Goal: Obtain resource: Obtain resource

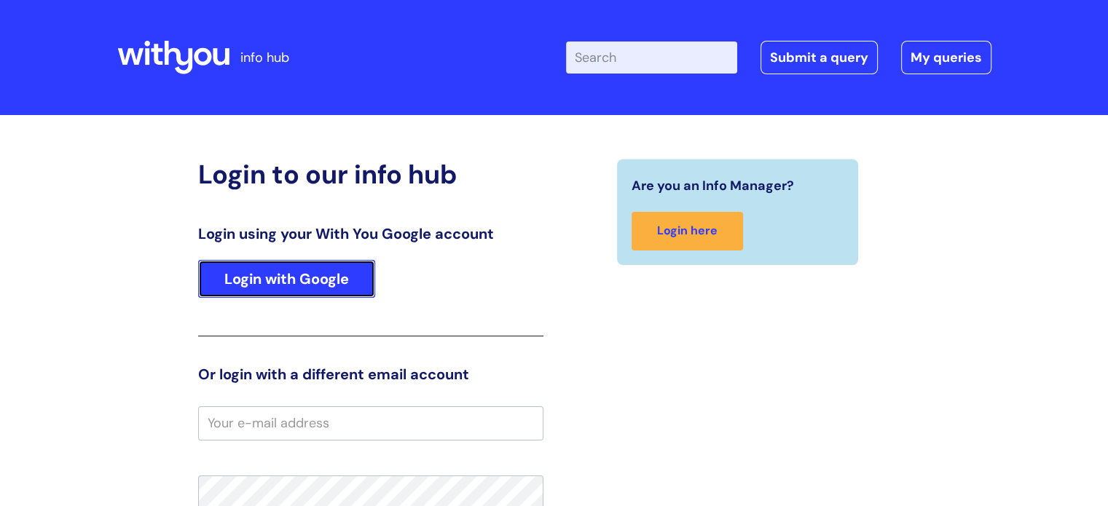
click at [299, 285] on link "Login with Google" at bounding box center [286, 279] width 177 height 38
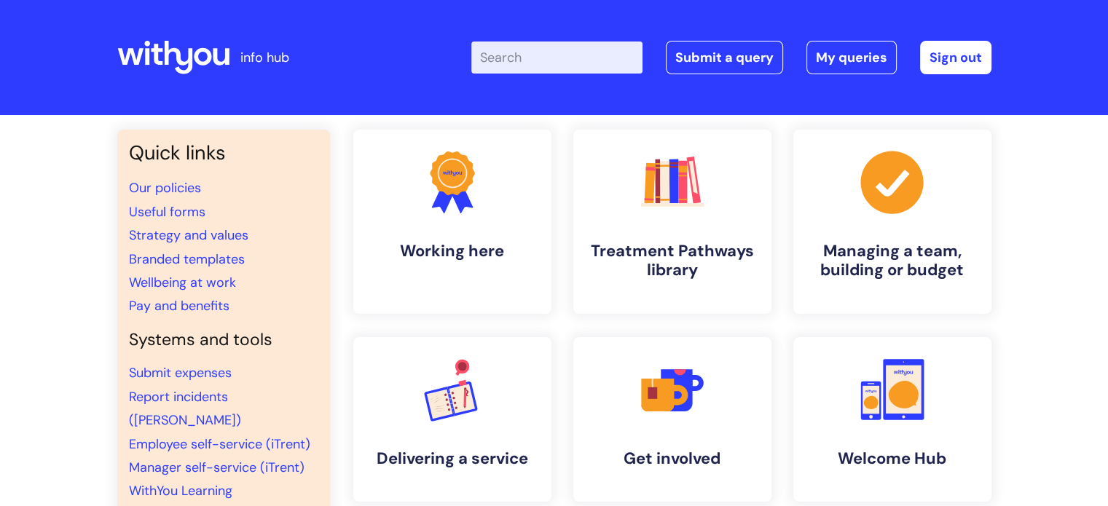
click at [557, 58] on input "Enter your search term here..." at bounding box center [556, 58] width 171 height 32
type input "slides"
click button "Search" at bounding box center [0, 0] width 0 height 0
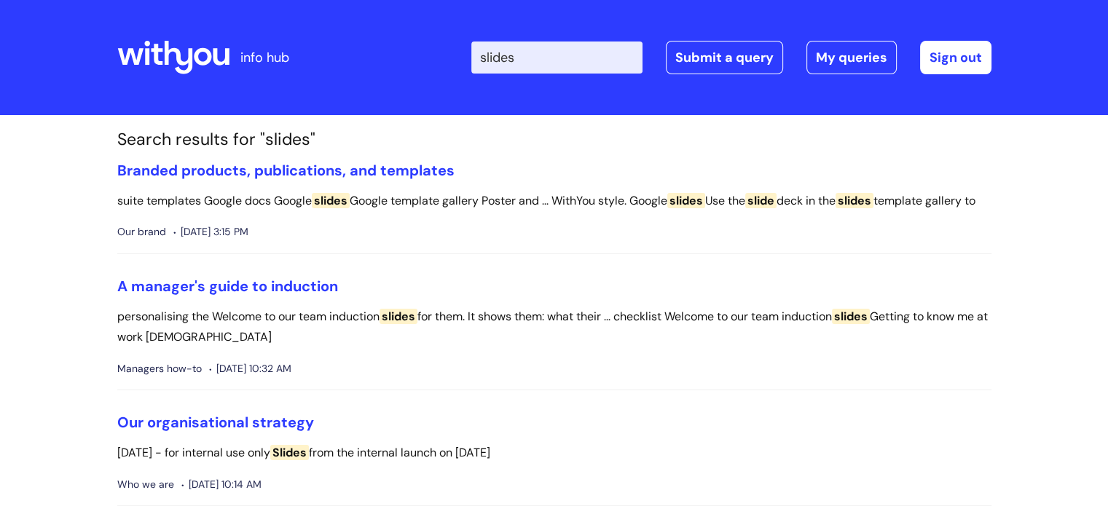
click at [364, 183] on li "Branded products, publications, and templates suite templates Google docs Googl…" at bounding box center [554, 208] width 874 height 93
click at [364, 172] on link "Branded products, publications, and templates" at bounding box center [285, 170] width 337 height 19
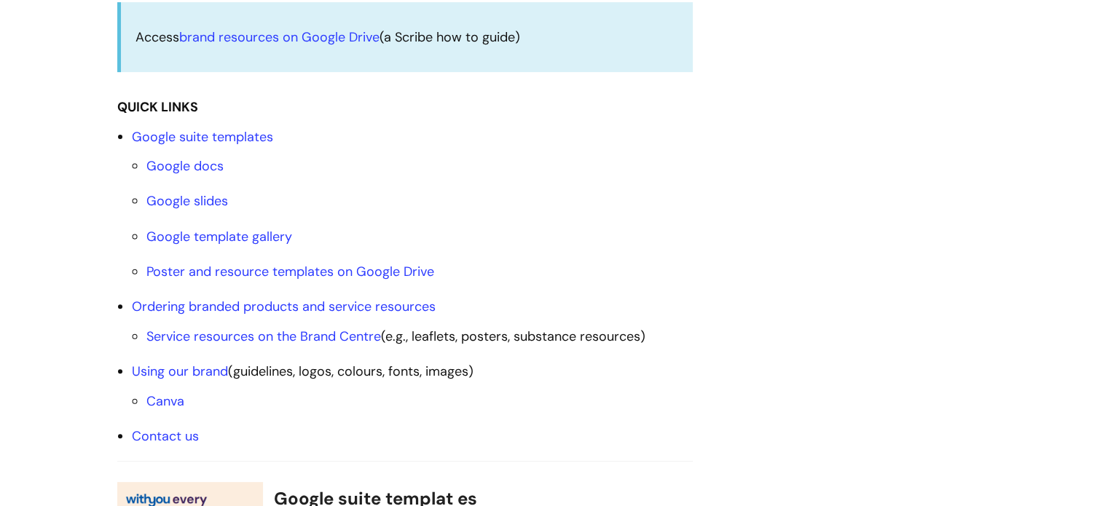
scroll to position [456, 0]
click at [210, 196] on link "Google slides" at bounding box center [187, 199] width 82 height 17
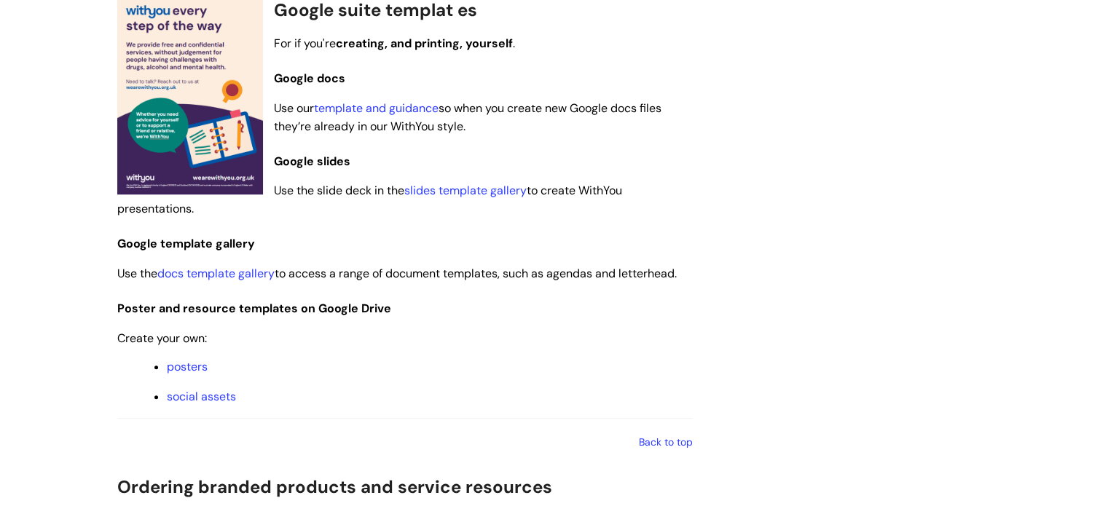
scroll to position [943, 0]
click at [460, 193] on link "slides template gallery" at bounding box center [465, 191] width 122 height 15
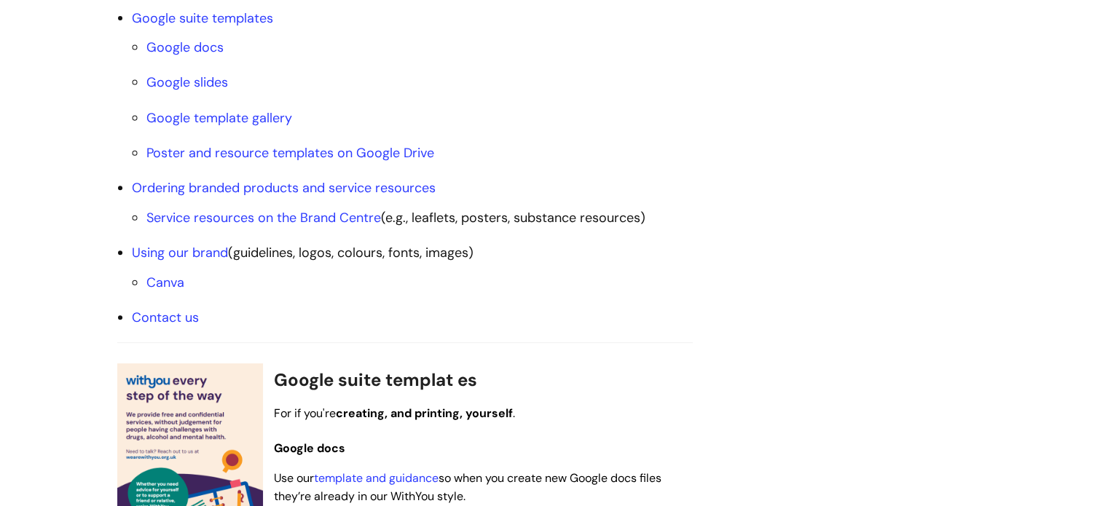
scroll to position [574, 0]
click at [202, 259] on link "Using our brand" at bounding box center [180, 251] width 96 height 17
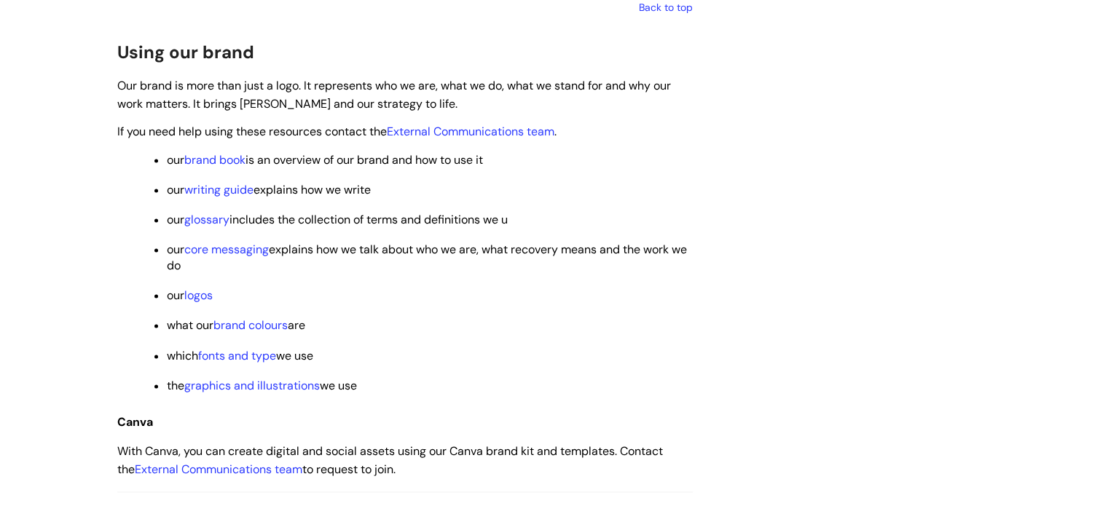
scroll to position [2015, 0]
click at [251, 392] on link "graphics and illustrations" at bounding box center [251, 384] width 135 height 15
